Goal: Transaction & Acquisition: Subscribe to service/newsletter

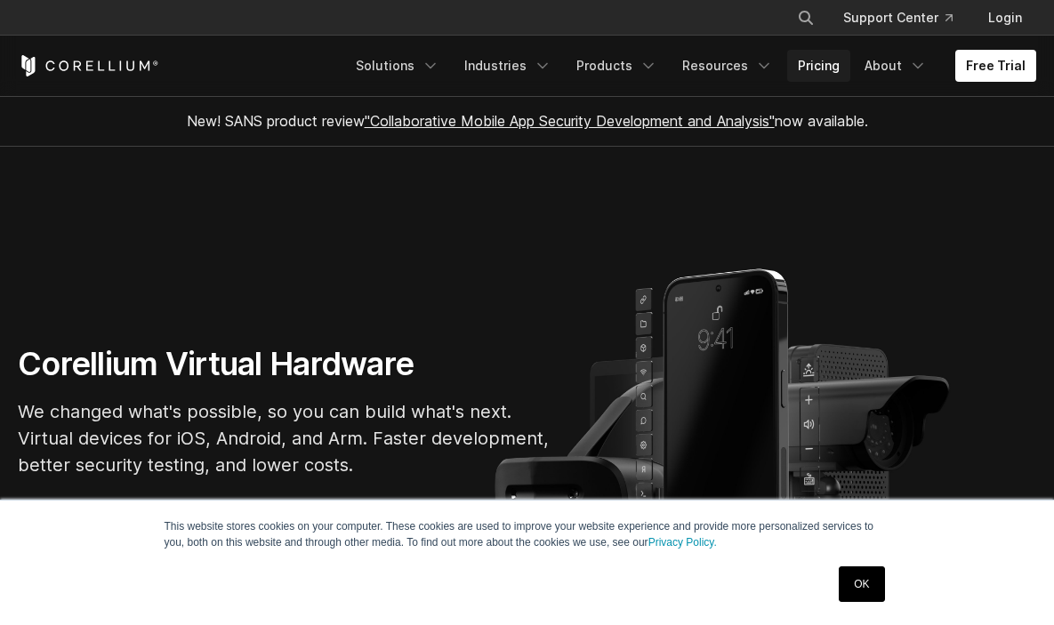
click at [827, 76] on link "Pricing" at bounding box center [818, 66] width 63 height 32
click at [980, 68] on link "Free Trial" at bounding box center [995, 66] width 81 height 32
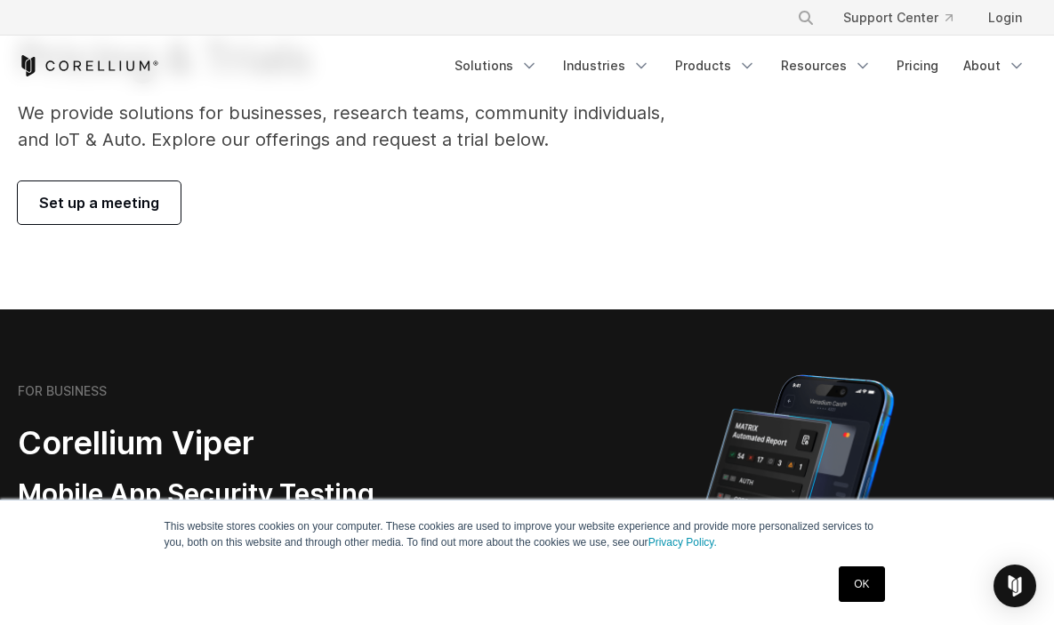
scroll to position [149, 0]
